Goal: Task Accomplishment & Management: Complete application form

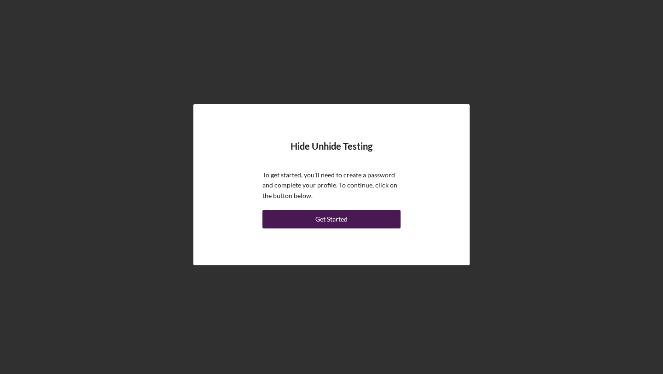
click at [325, 214] on div "Get Started" at bounding box center [331, 219] width 32 height 18
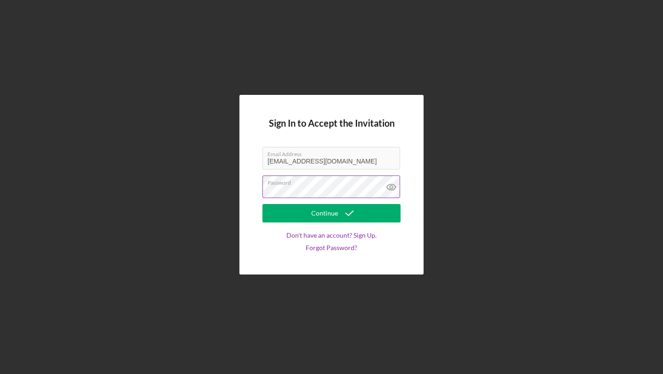
click at [298, 183] on div "Password" at bounding box center [331, 186] width 138 height 23
click at [262, 204] on button "Continue" at bounding box center [331, 213] width 138 height 18
